Goal: Task Accomplishment & Management: Manage account settings

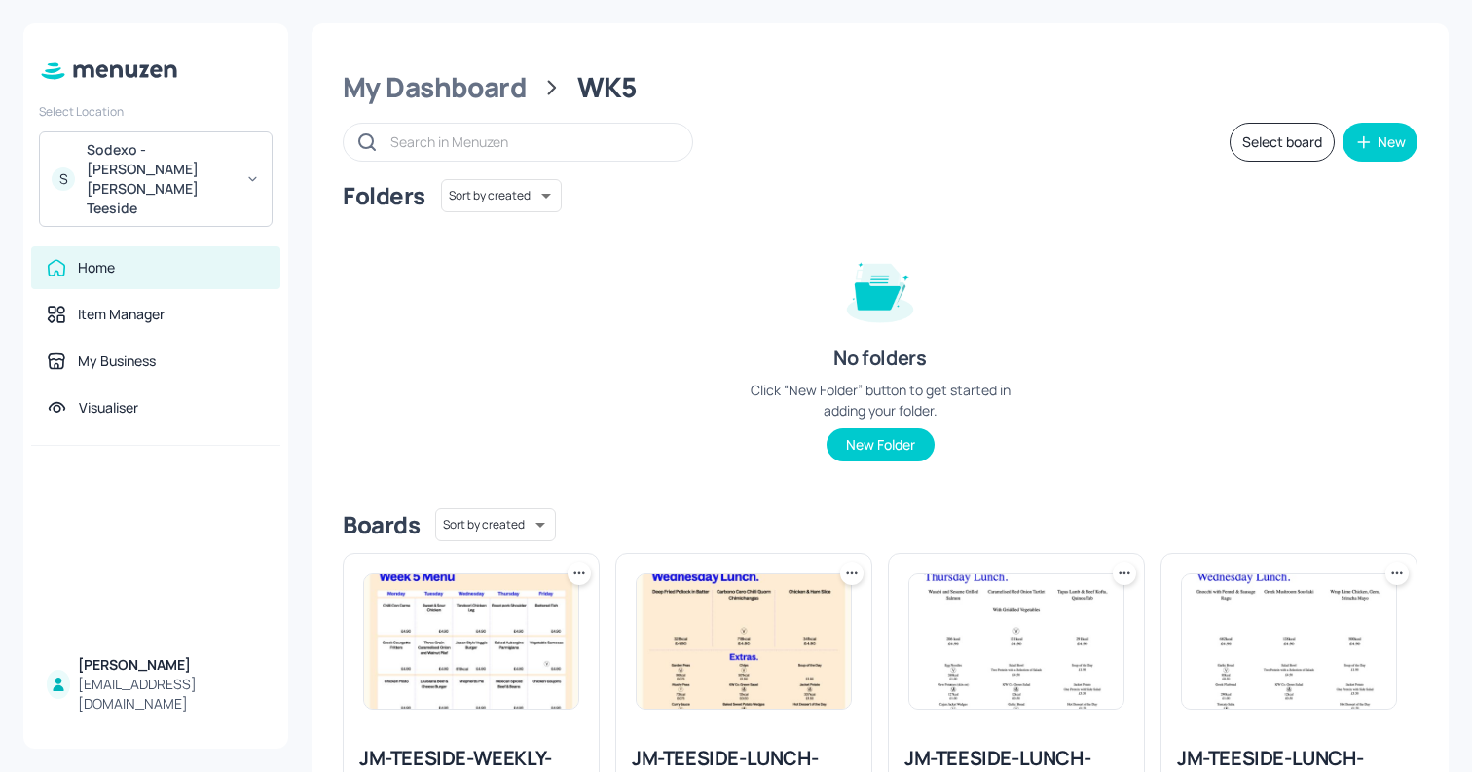
click at [117, 165] on div "Sodexo - Johnson Matthey Teeside" at bounding box center [160, 179] width 147 height 78
click at [195, 165] on div "Sodexo - [PERSON_NAME] [PERSON_NAME] Teeside" at bounding box center [160, 179] width 147 height 78
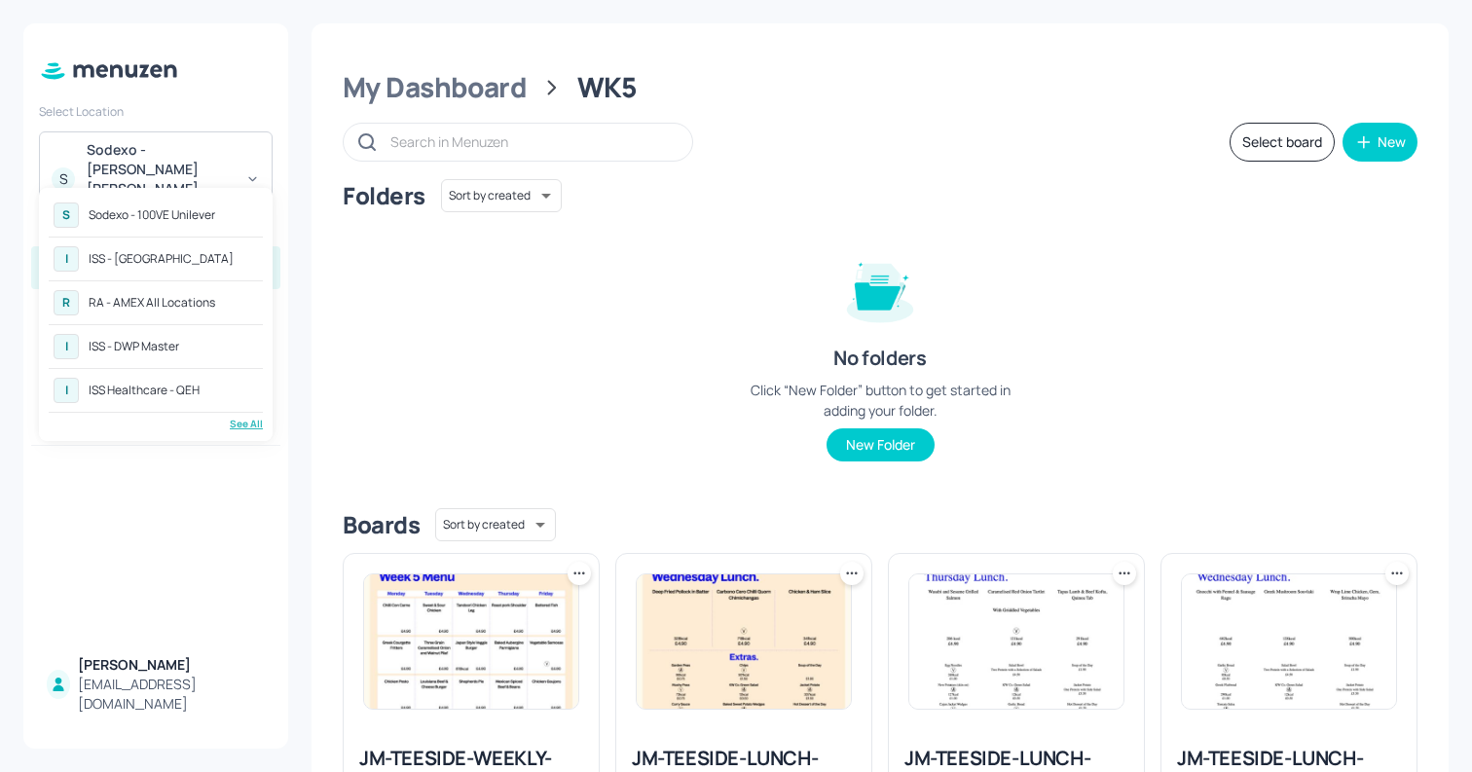
click at [241, 421] on div "See All" at bounding box center [156, 424] width 214 height 15
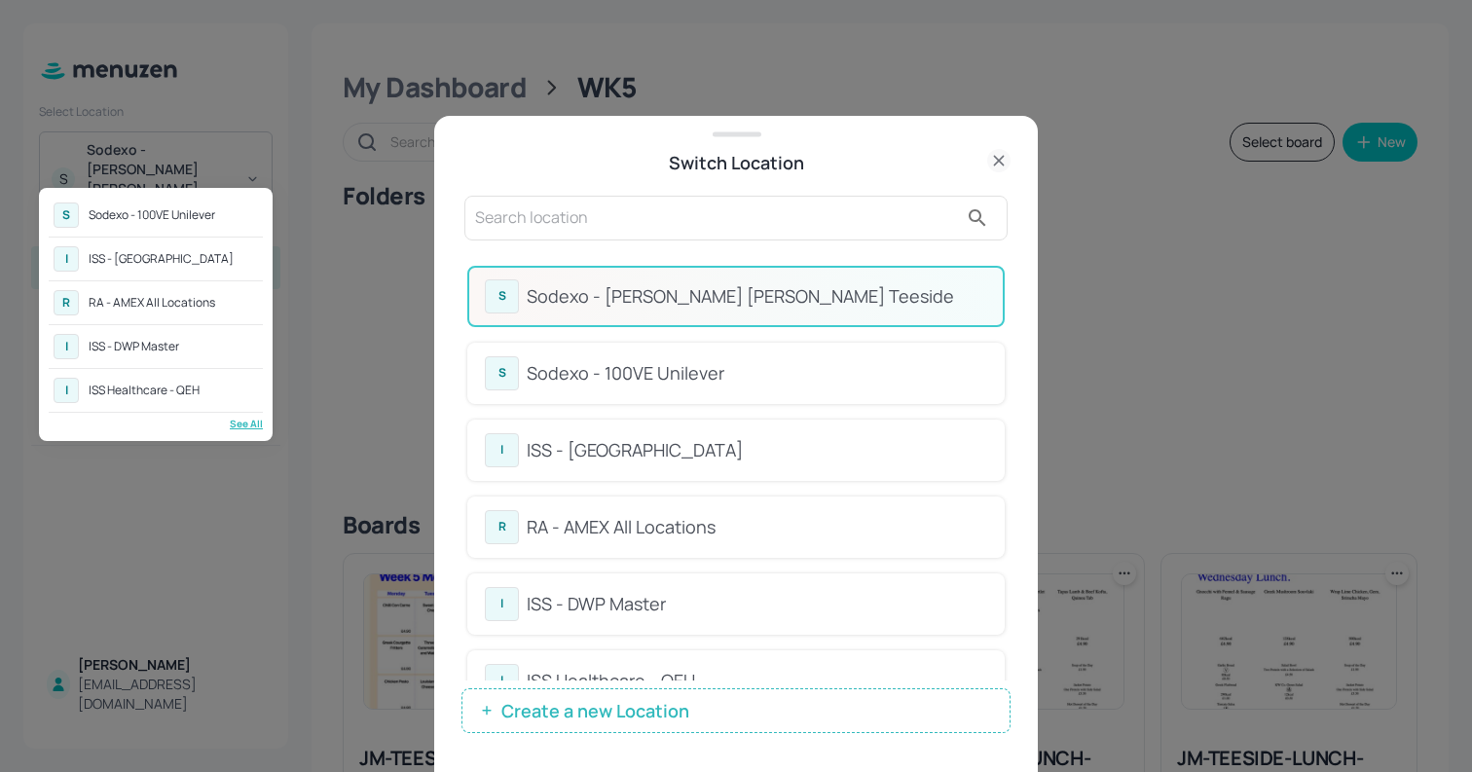
click at [554, 229] on div at bounding box center [736, 386] width 1472 height 772
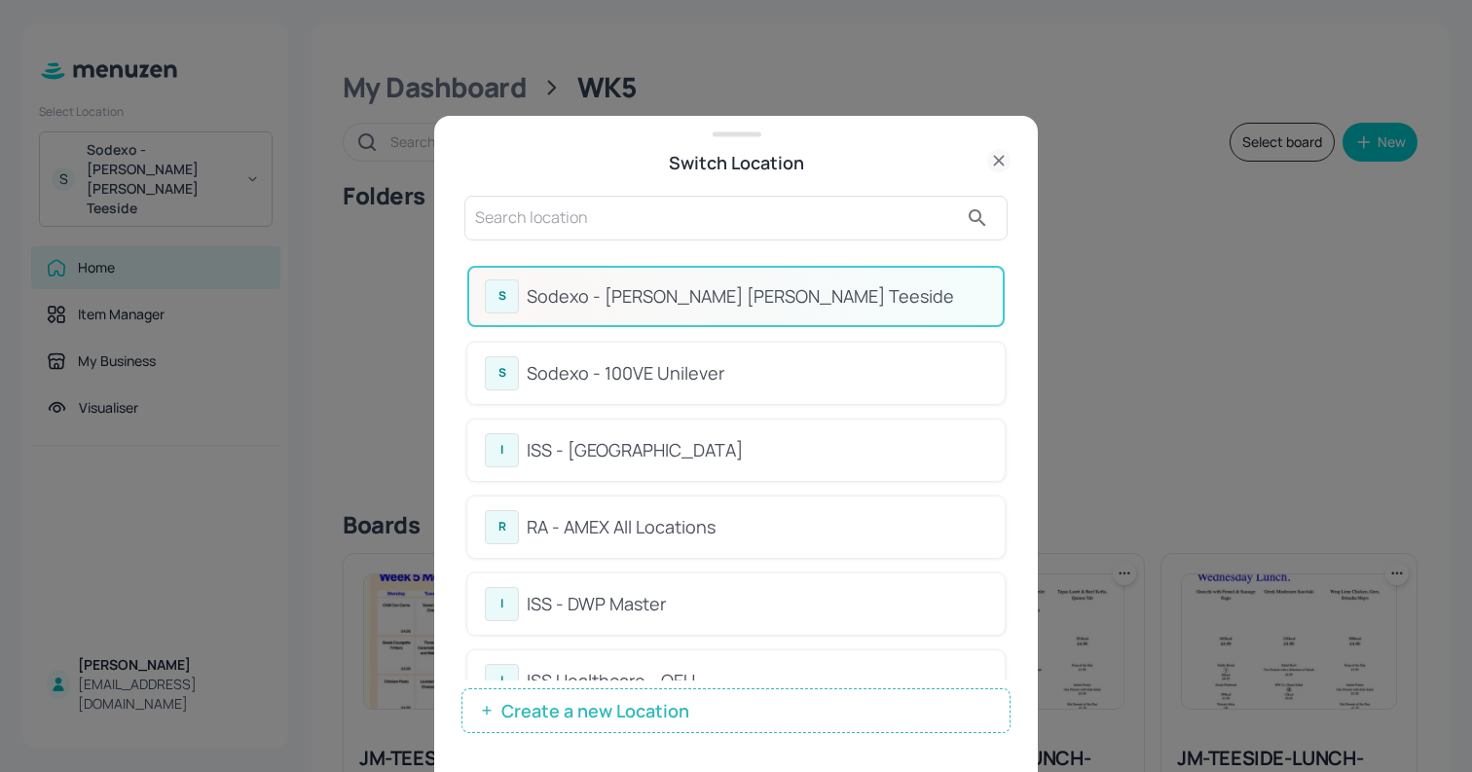
click at [544, 229] on input "text" at bounding box center [716, 217] width 483 height 31
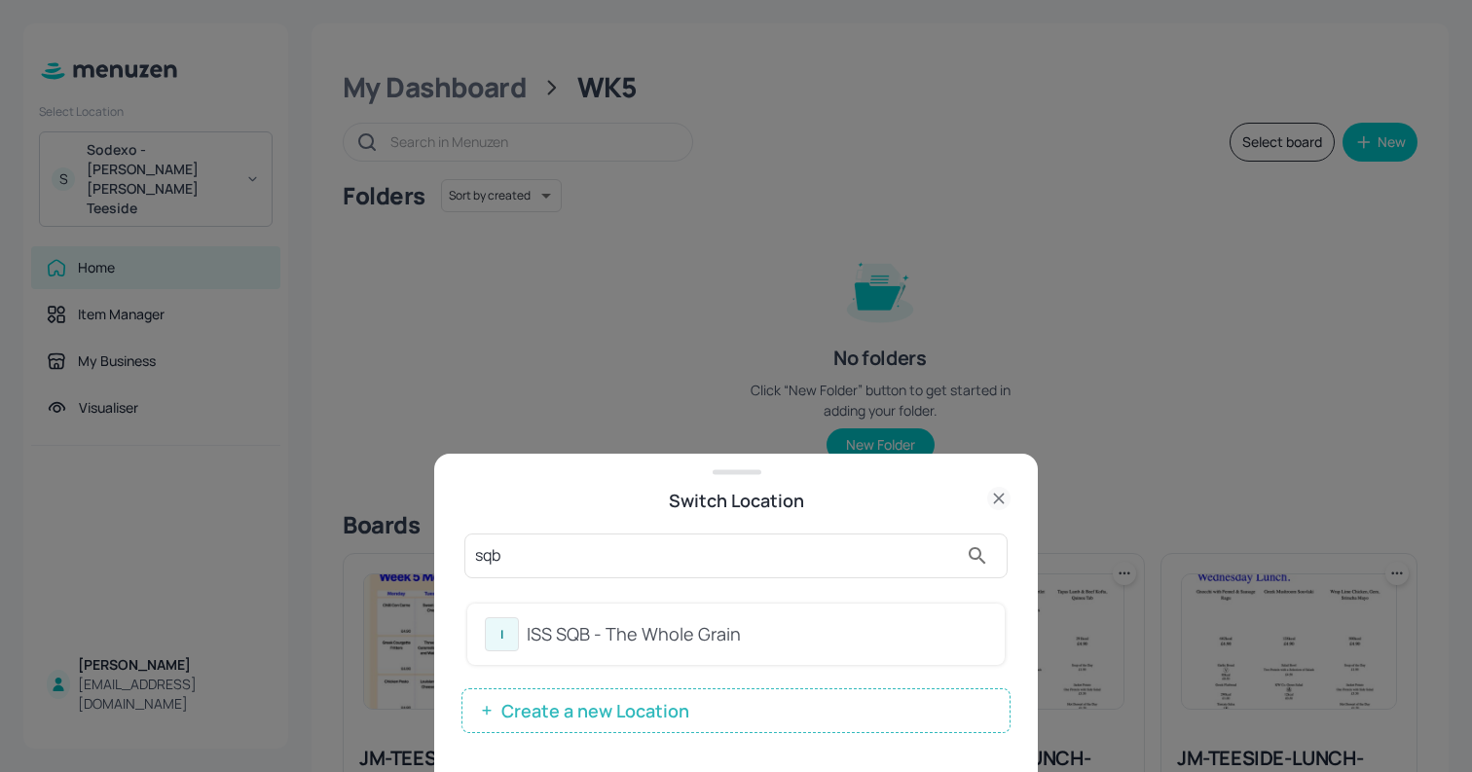
type input "sqb"
click at [563, 638] on div "ISS SQB - The Whole Grain" at bounding box center [757, 634] width 460 height 26
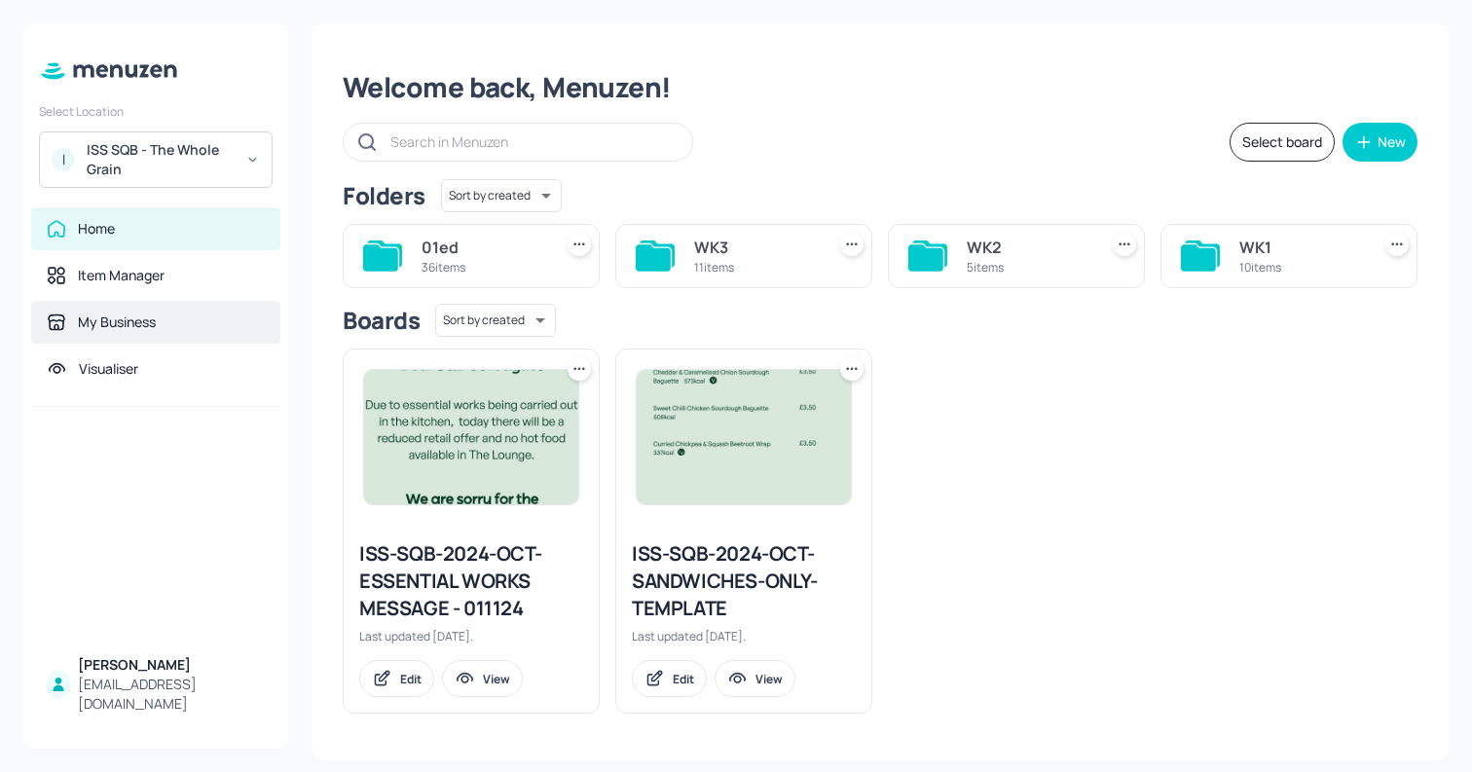
click at [134, 321] on div "My Business" at bounding box center [117, 321] width 78 height 19
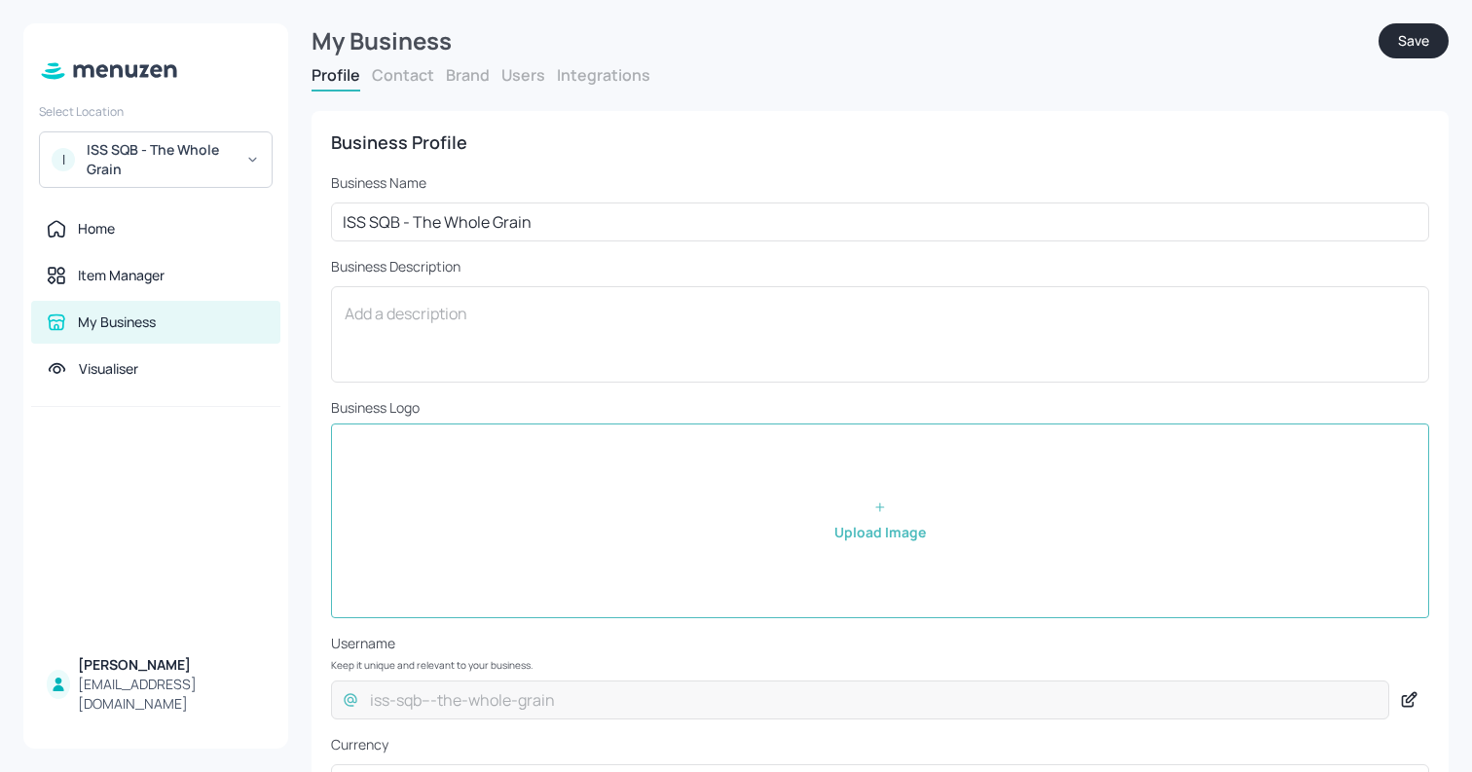
click at [513, 77] on button "Users" at bounding box center [523, 74] width 44 height 21
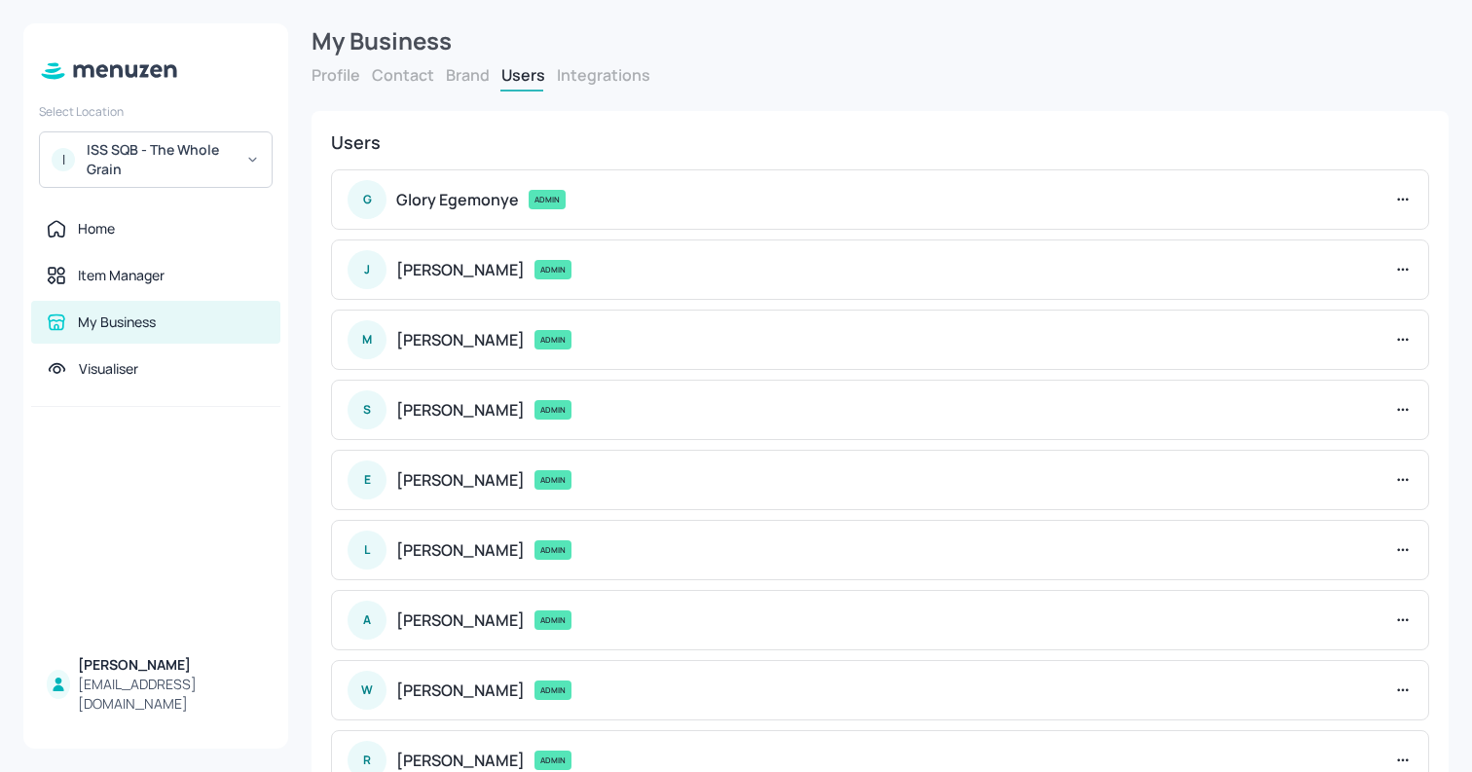
scroll to position [351, 0]
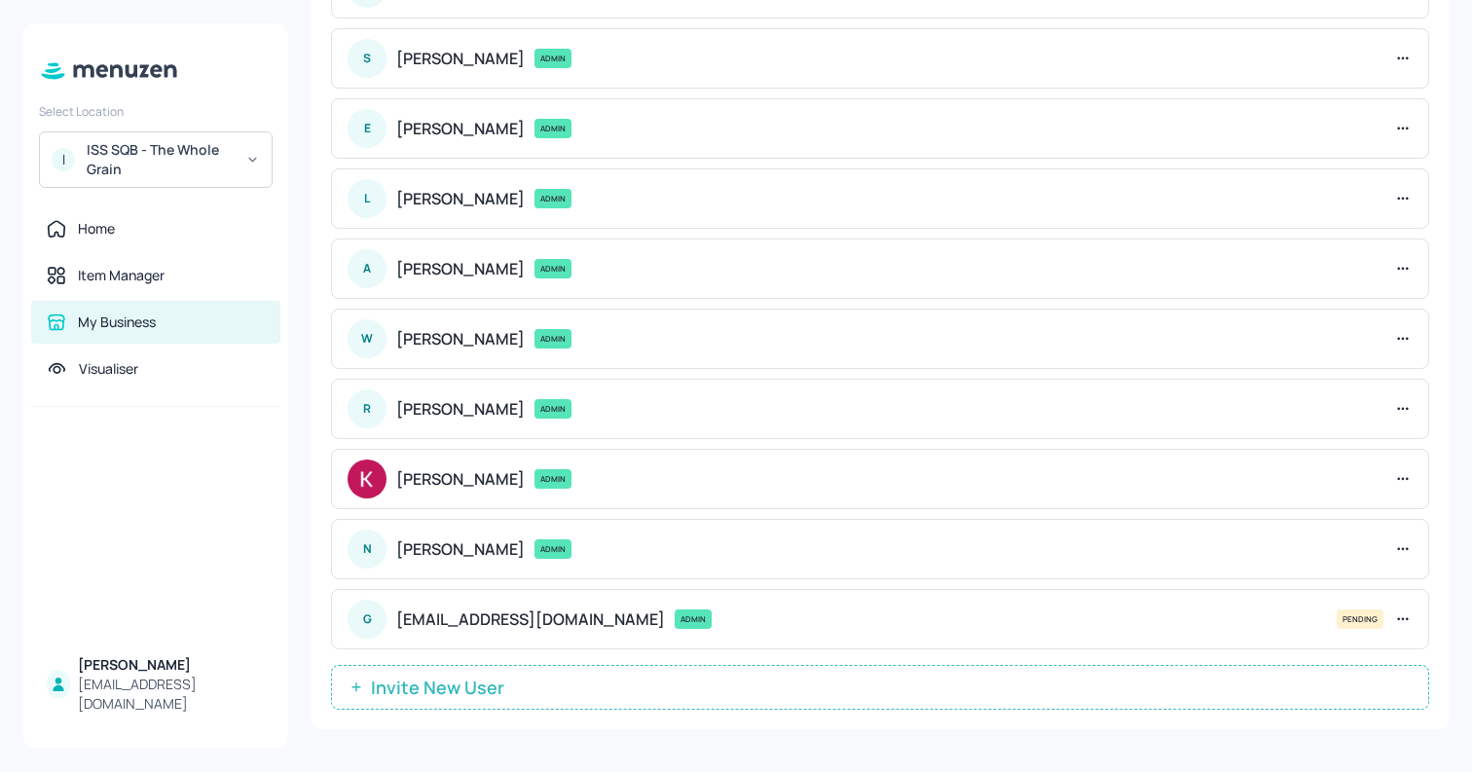
click at [481, 697] on span "Invite New User" at bounding box center [437, 686] width 153 height 19
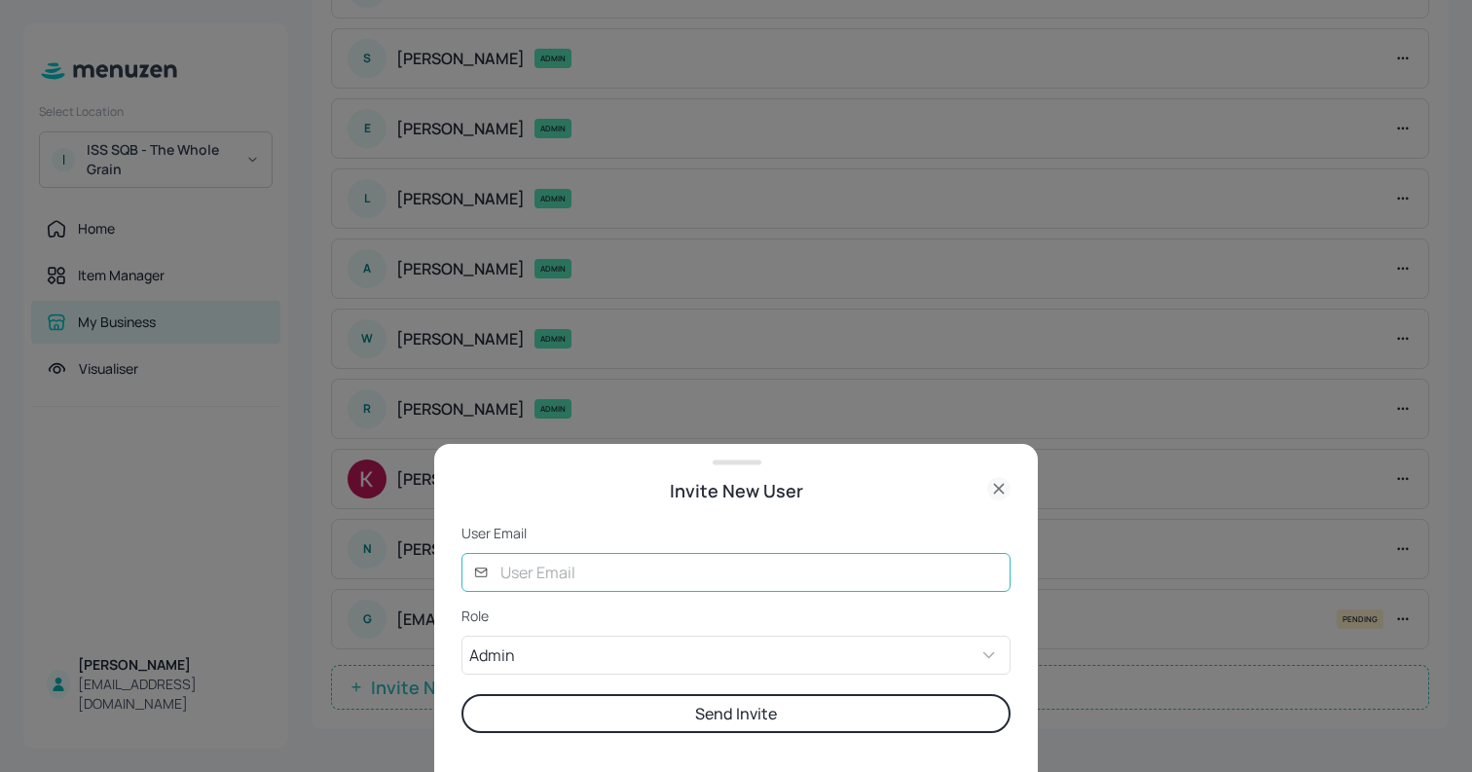
click at [534, 573] on input "text" at bounding box center [750, 572] width 522 height 39
type input "[PERSON_NAME][EMAIL_ADDRESS][DOMAIN_NAME]"
click at [649, 621] on p "Role" at bounding box center [735, 615] width 549 height 19
click at [625, 699] on button "Send Invite" at bounding box center [735, 713] width 549 height 39
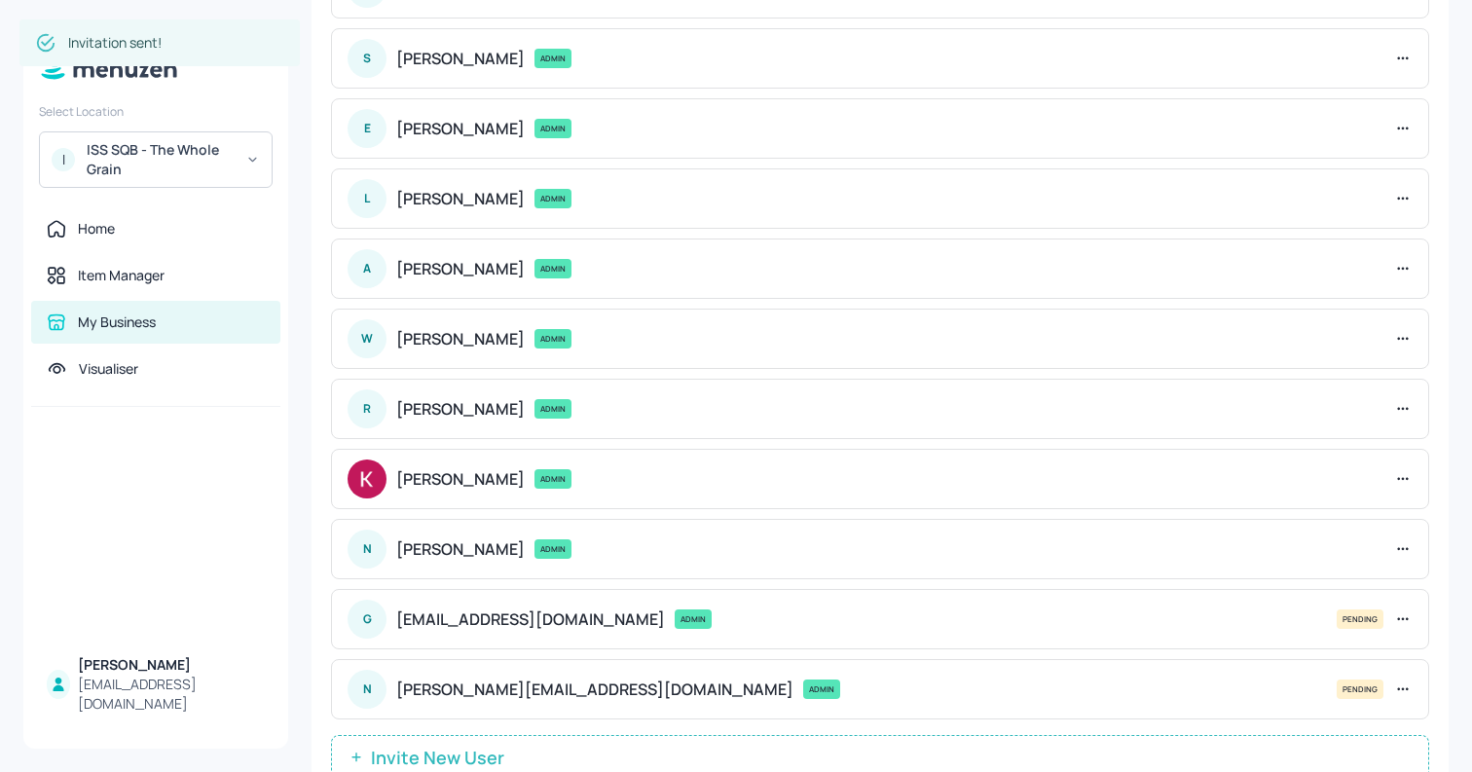
scroll to position [359, 0]
